Goal: Information Seeking & Learning: Learn about a topic

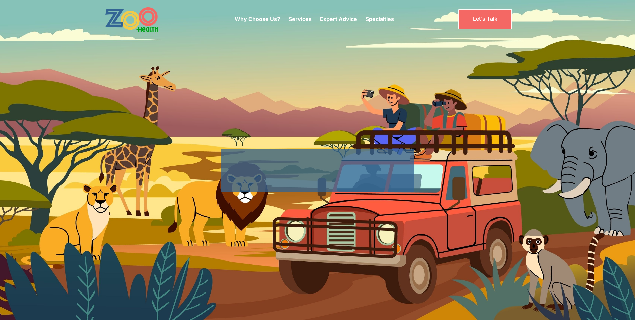
drag, startPoint x: 399, startPoint y: 168, endPoint x: 184, endPoint y: -17, distance: 284.0
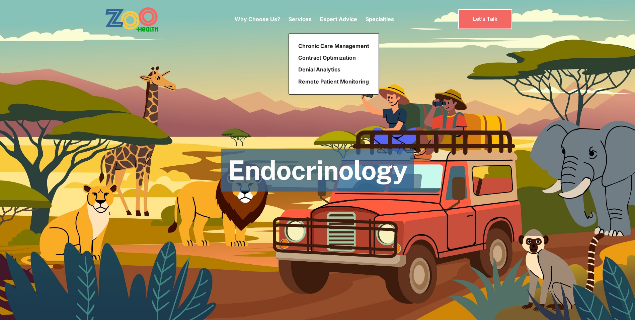
click at [309, 19] on p "Services" at bounding box center [300, 19] width 23 height 8
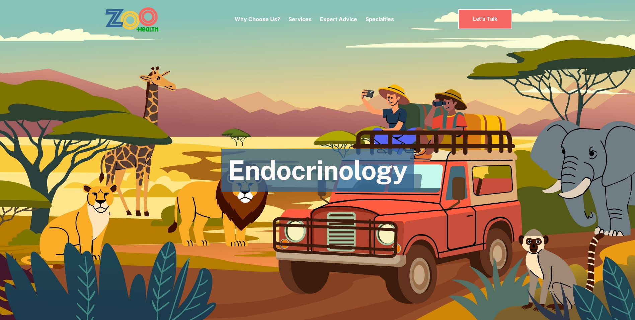
click at [297, 14] on div "Services" at bounding box center [300, 19] width 23 height 28
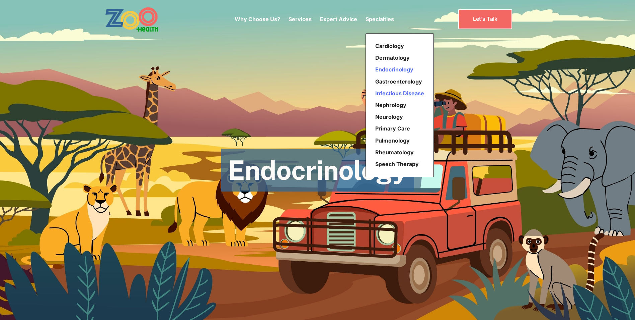
click at [401, 95] on link "Infectious Disease" at bounding box center [400, 93] width 54 height 12
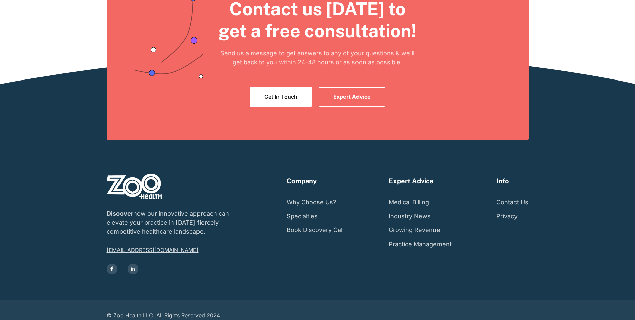
scroll to position [665, 0]
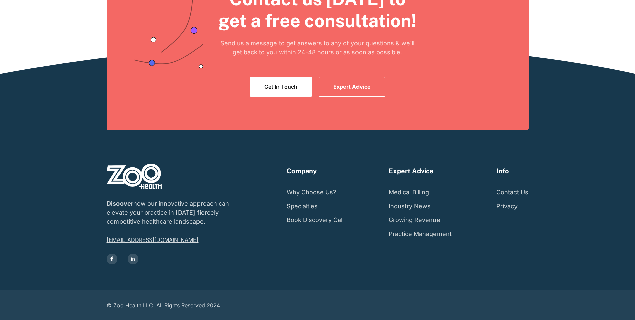
click at [502, 170] on h6 "Info" at bounding box center [503, 171] width 13 height 8
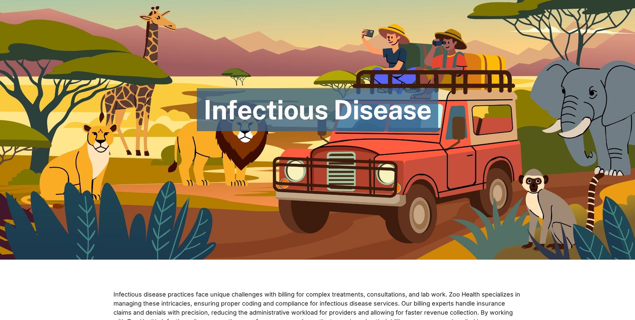
scroll to position [0, 0]
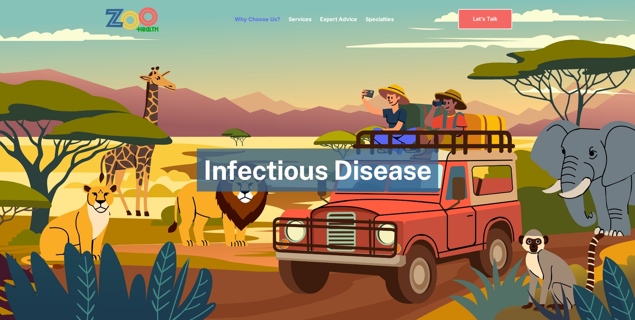
click at [265, 16] on link "Why Choose Us?" at bounding box center [258, 19] width 46 height 7
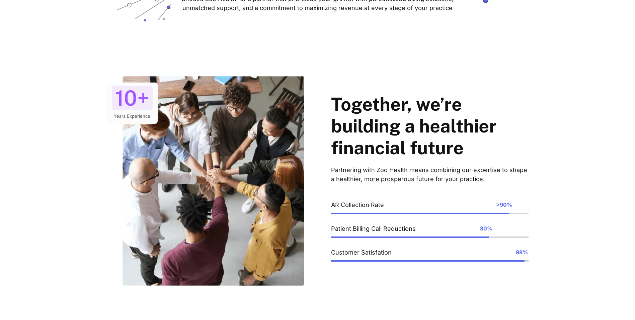
scroll to position [268, 0]
